Goal: Task Accomplishment & Management: Manage account settings

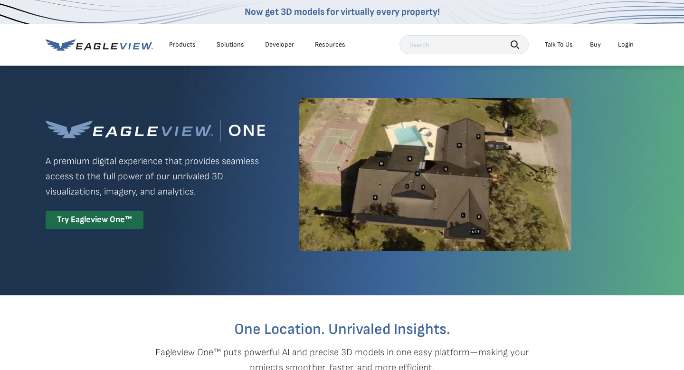
click at [622, 45] on div "Login" at bounding box center [626, 44] width 16 height 9
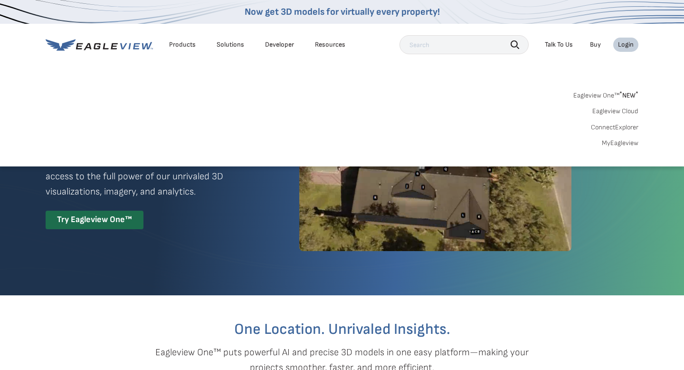
click at [610, 143] on link "MyEagleview" at bounding box center [620, 143] width 37 height 9
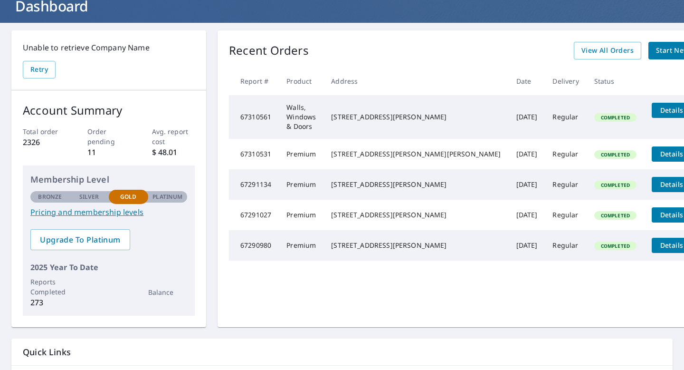
scroll to position [69, 0]
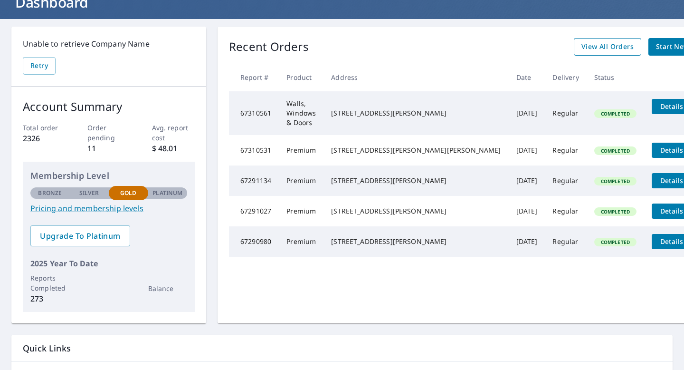
click at [582, 47] on span "View All Orders" at bounding box center [608, 47] width 52 height 12
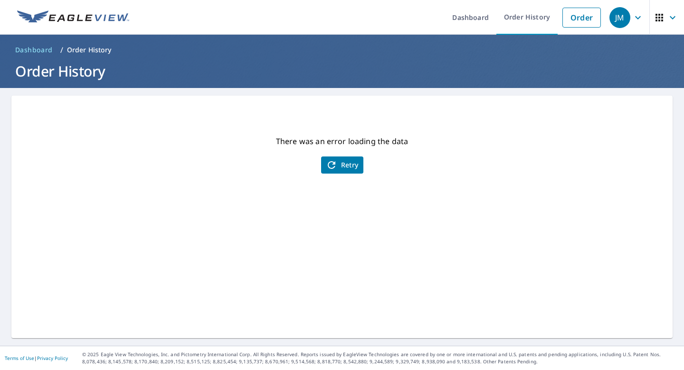
click at [343, 164] on span "Retry" at bounding box center [342, 164] width 33 height 11
click at [348, 160] on span "Retry" at bounding box center [342, 164] width 33 height 11
click at [535, 22] on link "Order History" at bounding box center [526, 17] width 61 height 35
click at [534, 17] on link "Order History" at bounding box center [526, 17] width 61 height 35
click at [480, 17] on link "Dashboard" at bounding box center [471, 17] width 52 height 35
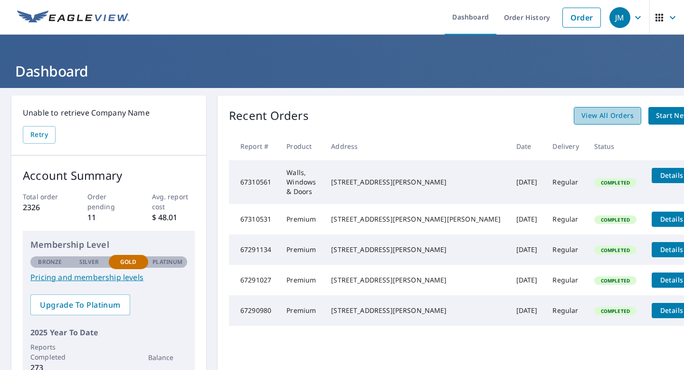
click at [582, 118] on span "View All Orders" at bounding box center [608, 116] width 52 height 12
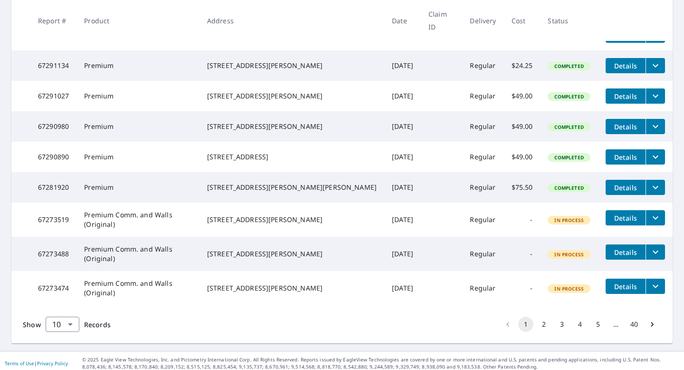
scroll to position [253, 0]
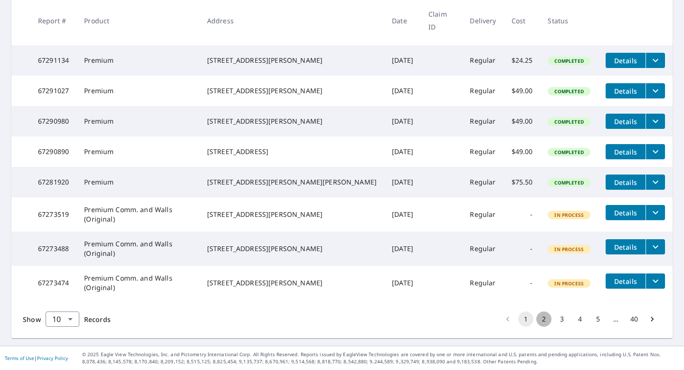
click at [541, 319] on button "2" at bounding box center [543, 318] width 15 height 15
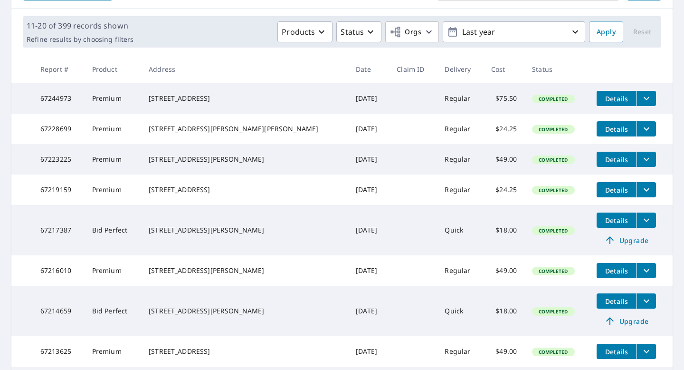
scroll to position [132, 0]
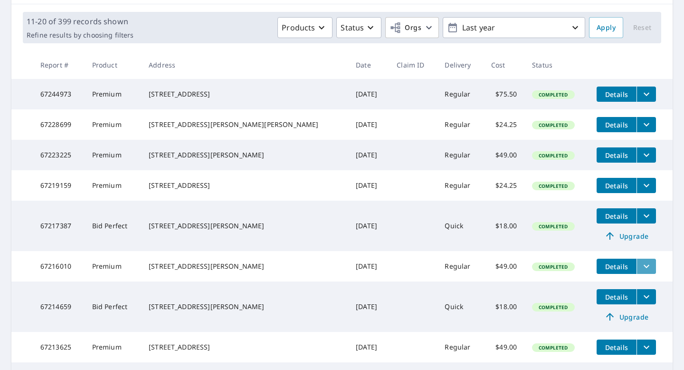
click at [641, 272] on icon "filesDropdownBtn-67216010" at bounding box center [646, 265] width 11 height 11
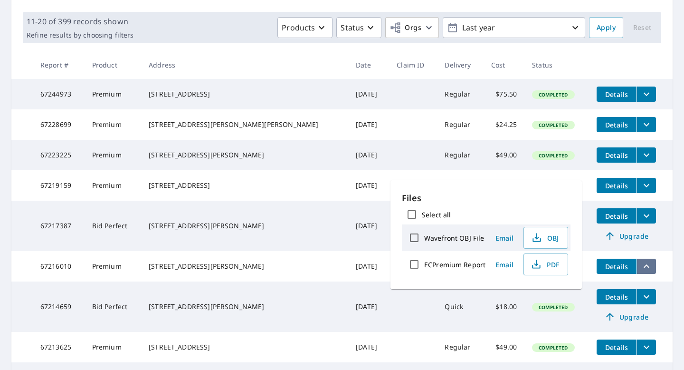
click at [644, 267] on icon "filesDropdownBtn-67216010" at bounding box center [647, 265] width 6 height 3
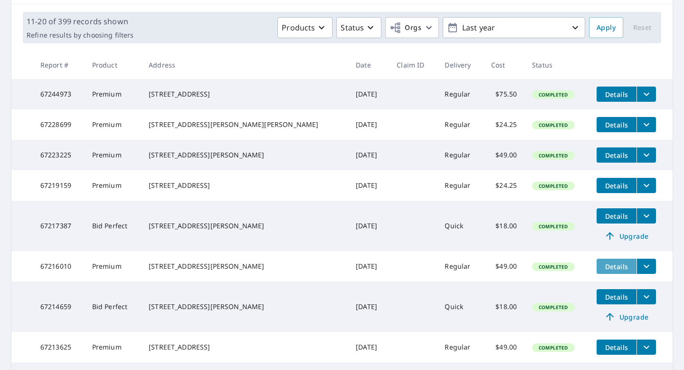
click at [613, 271] on span "Details" at bounding box center [616, 266] width 29 height 9
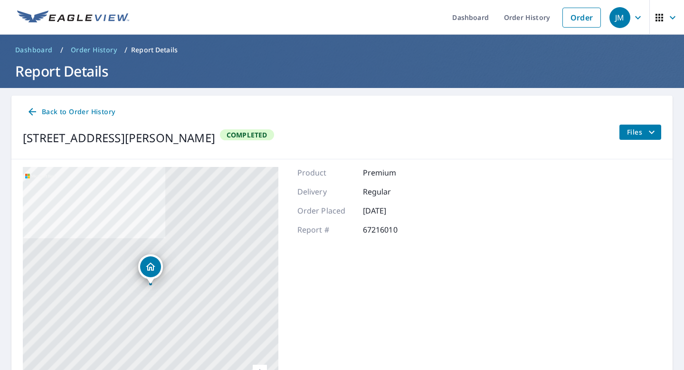
scroll to position [74, 0]
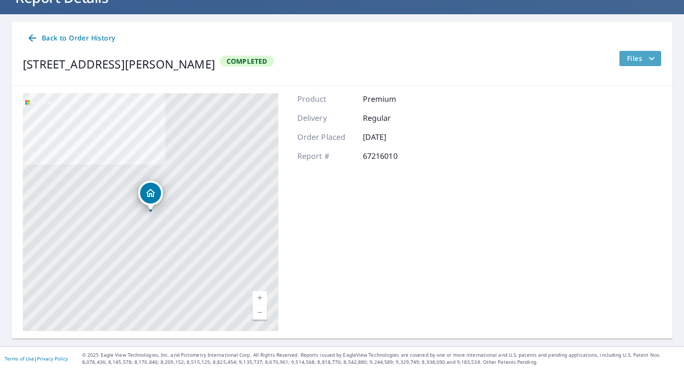
click at [652, 59] on icon "filesDropdownBtn-67216010" at bounding box center [651, 58] width 11 height 11
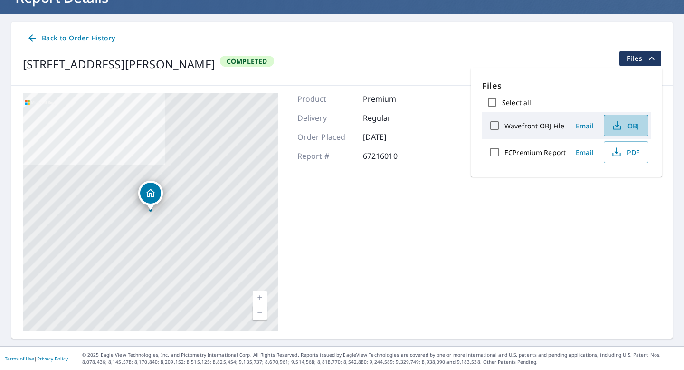
click at [620, 126] on icon "button" at bounding box center [616, 125] width 11 height 11
click at [628, 148] on span "PDF" at bounding box center [625, 151] width 30 height 11
